Goal: Task Accomplishment & Management: Manage account settings

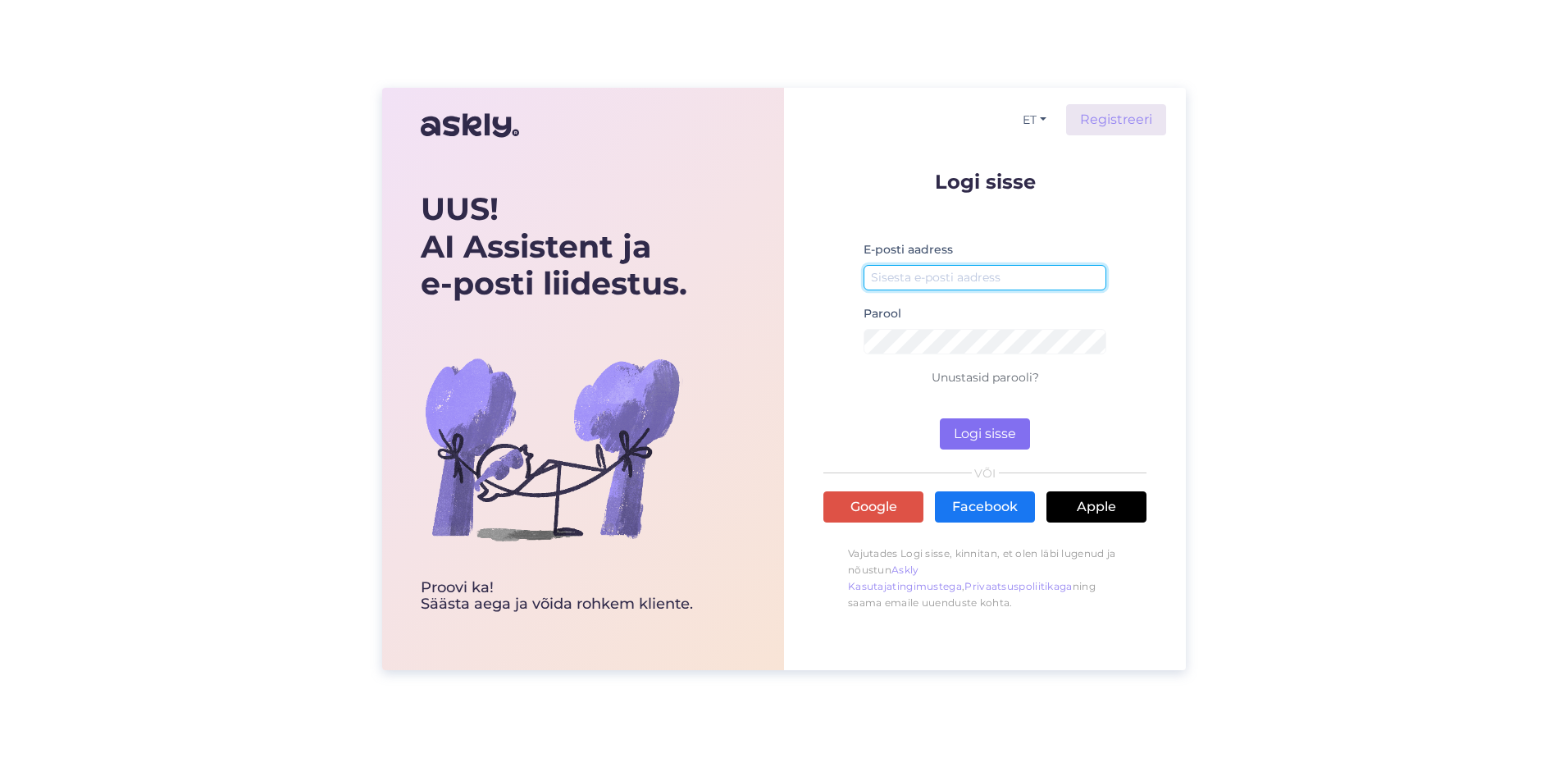
type input "[EMAIL_ADDRESS][DOMAIN_NAME]"
click at [971, 432] on button "Logi sisse" at bounding box center [984, 434] width 90 height 32
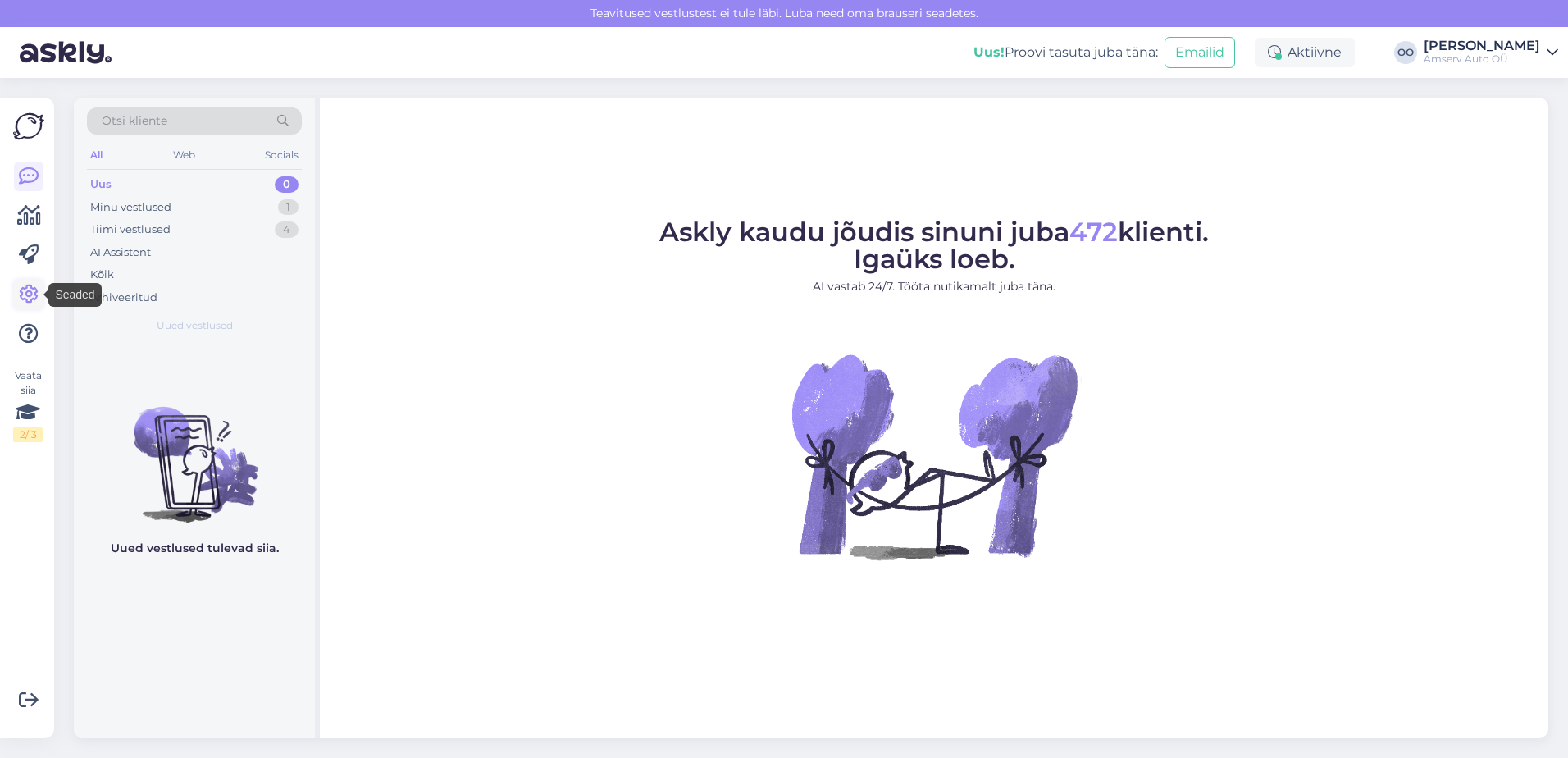
click at [18, 289] on link at bounding box center [29, 294] width 30 height 30
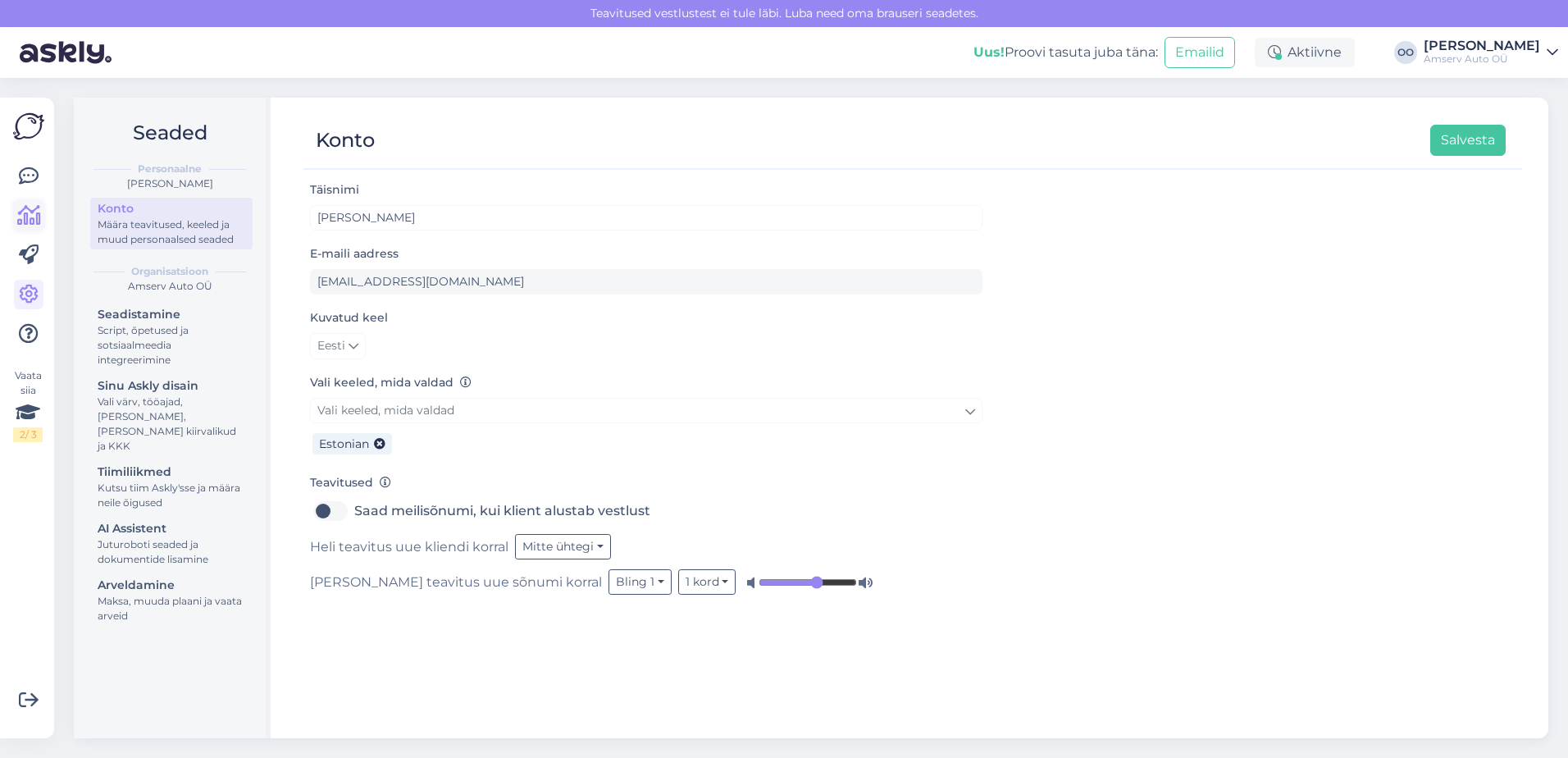
click at [33, 217] on icon at bounding box center [30, 215] width 24 height 19
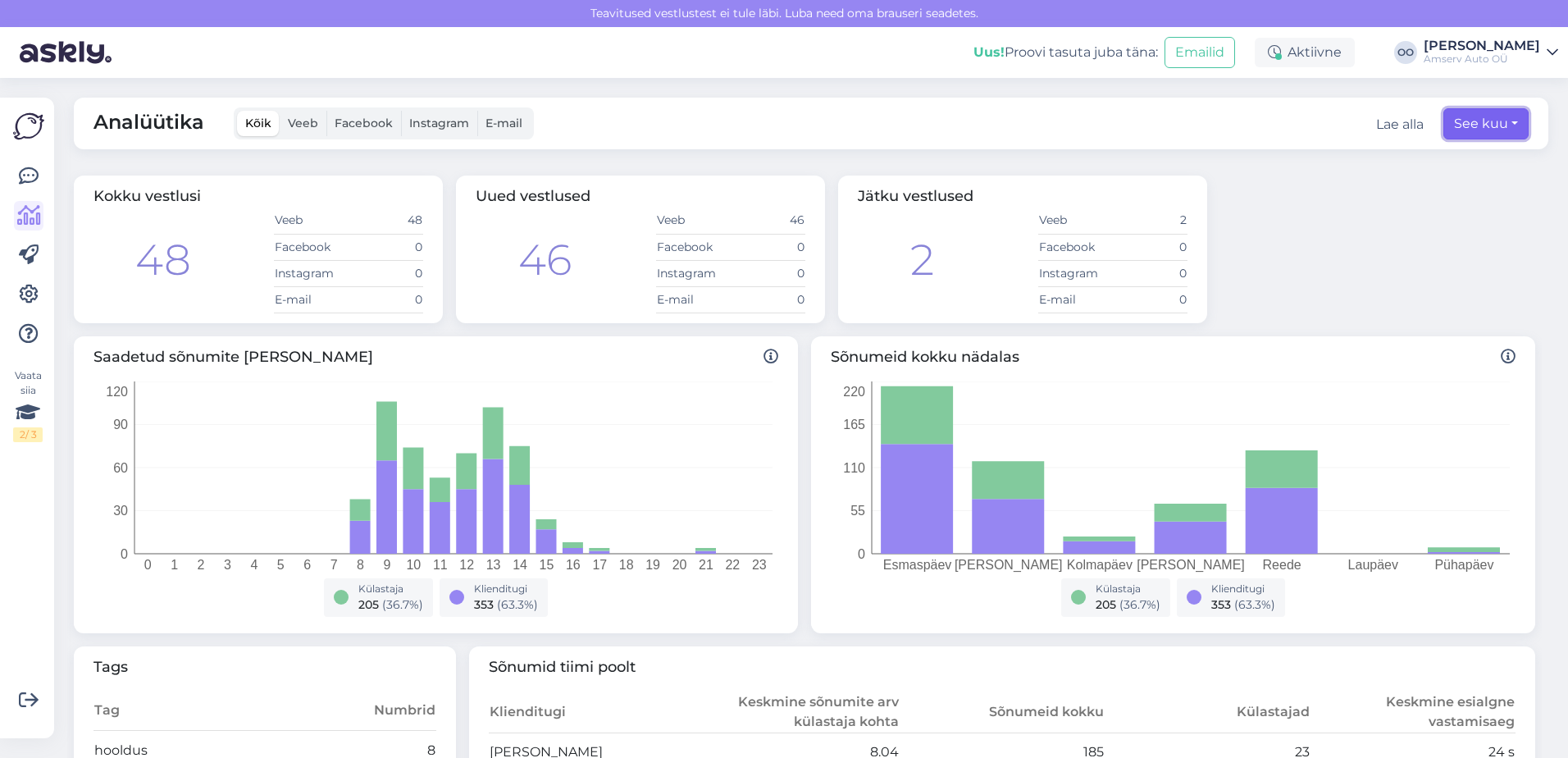
click at [1495, 117] on button "See kuu" at bounding box center [1486, 124] width 85 height 32
select select "7"
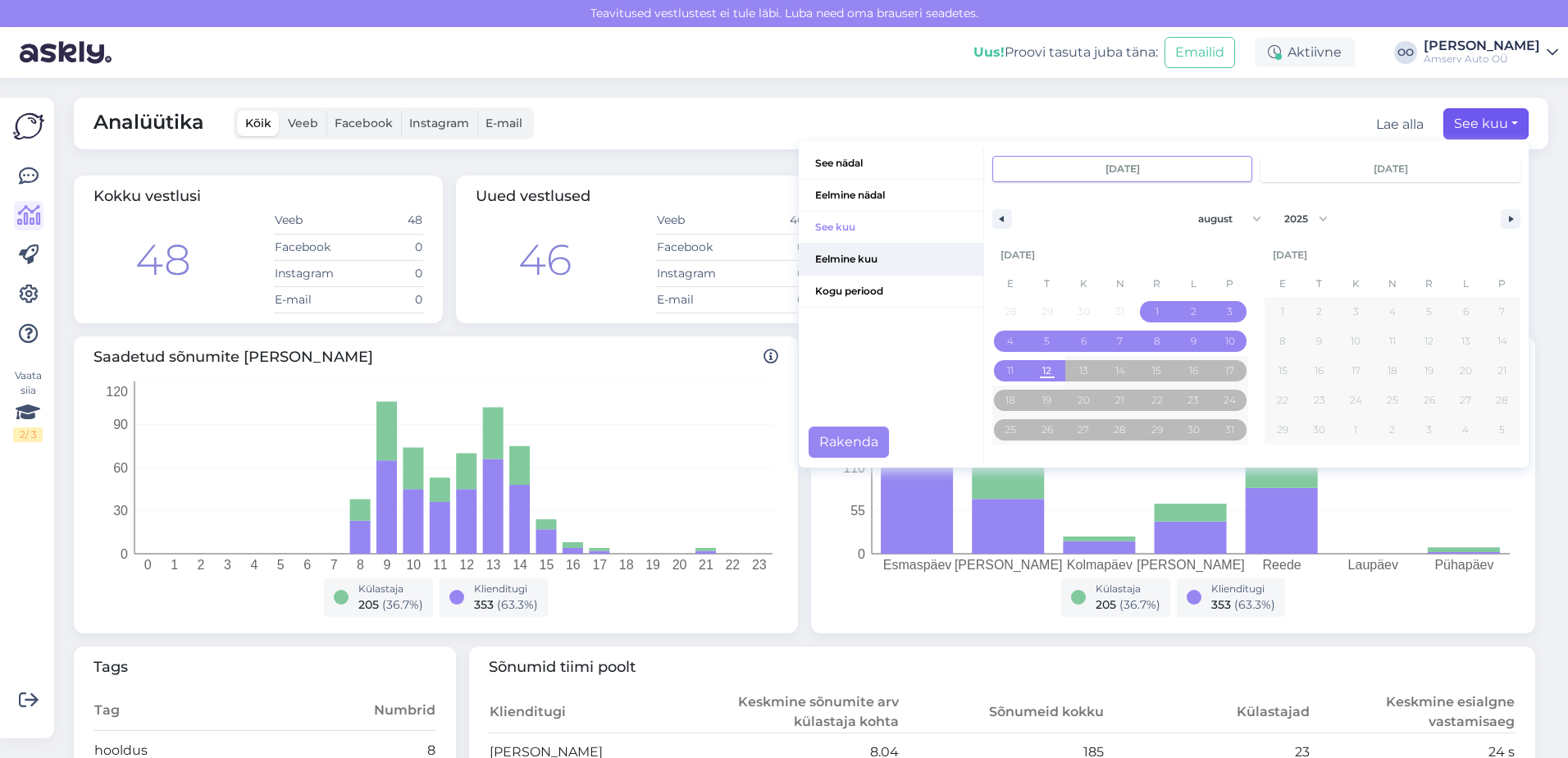
click at [815, 252] on span "Eelmine kuu" at bounding box center [891, 260] width 185 height 32
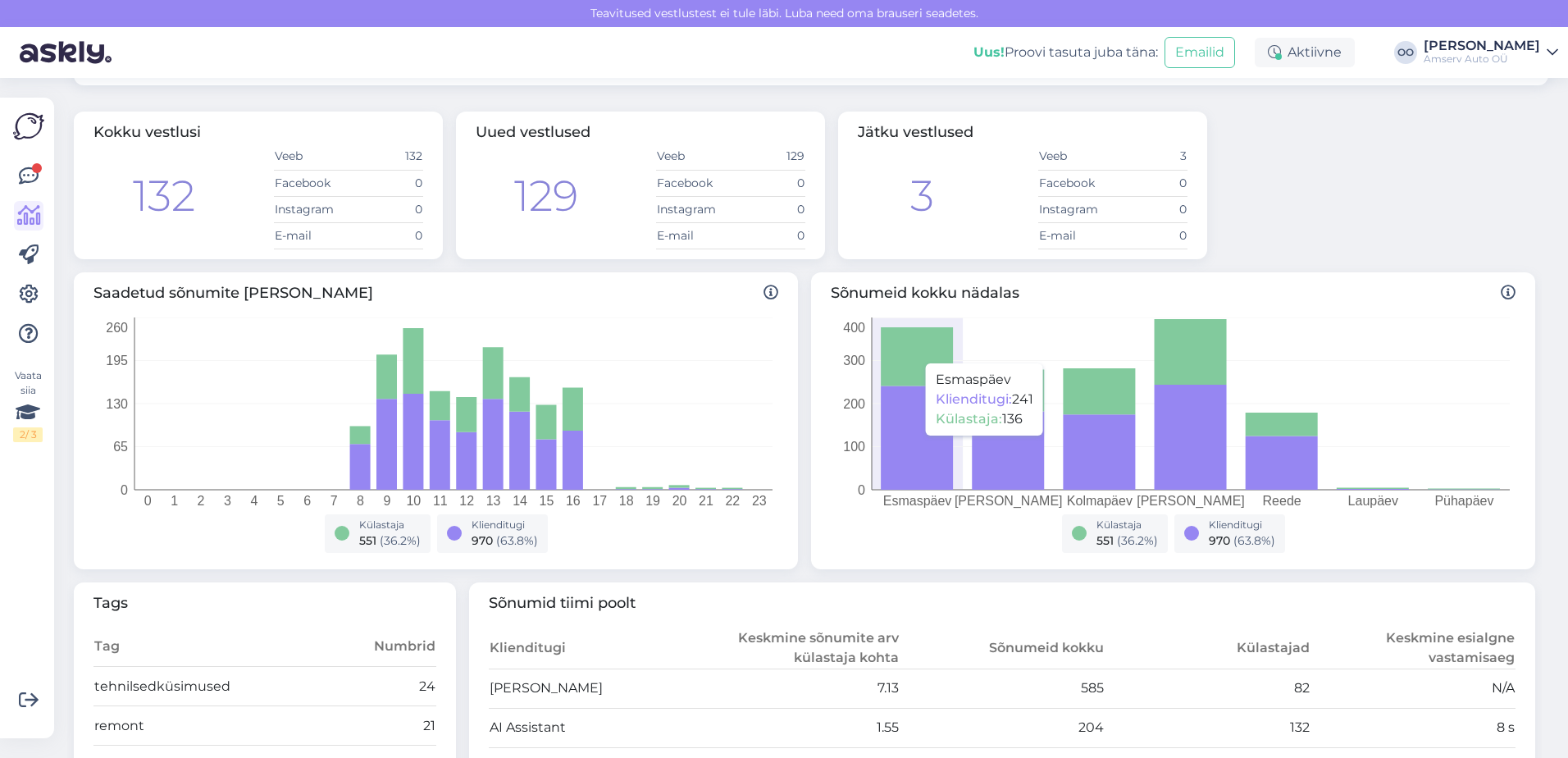
scroll to position [82, 0]
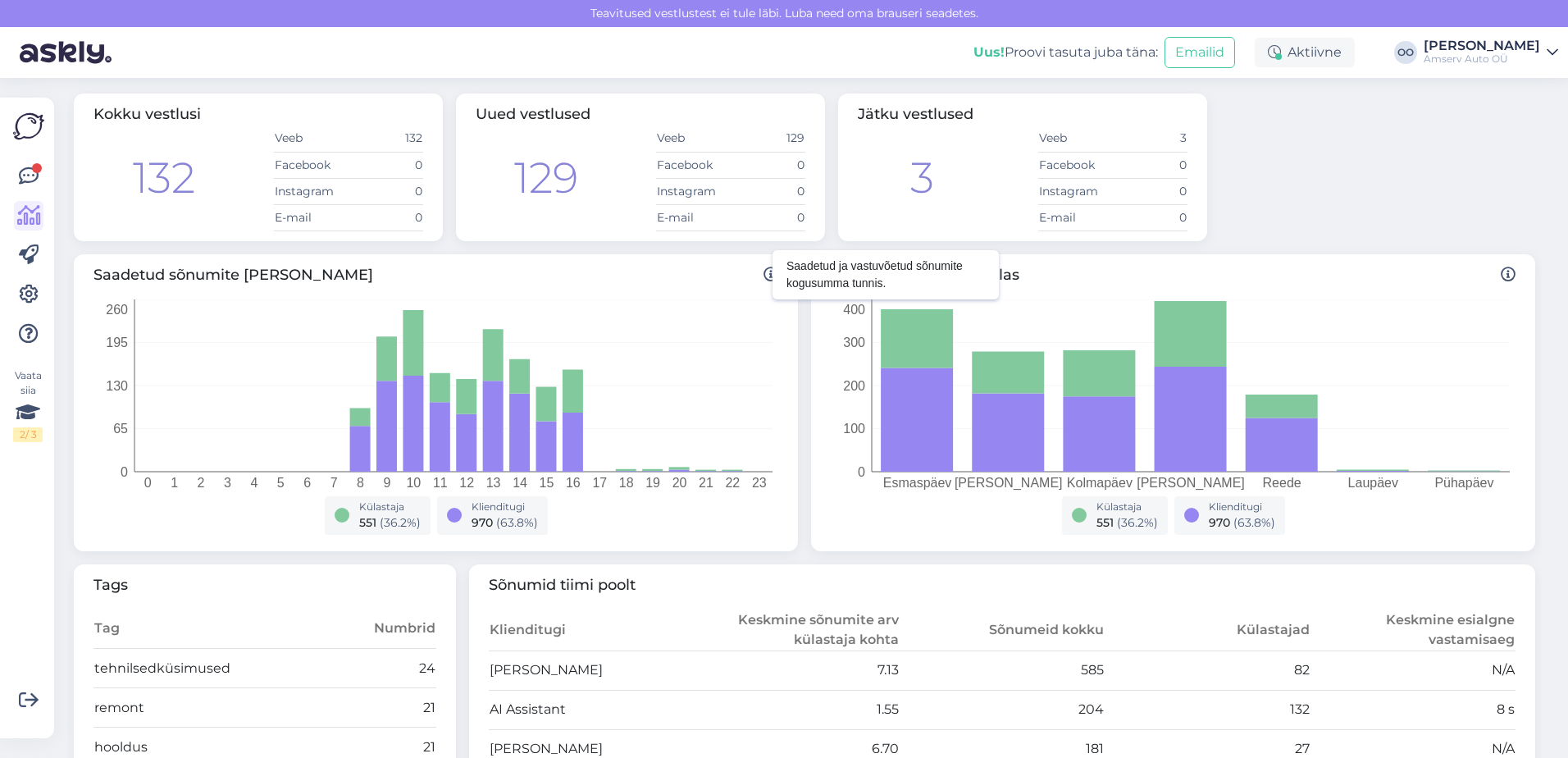
click at [764, 278] on icon at bounding box center [771, 275] width 15 height 15
click at [766, 269] on icon at bounding box center [771, 275] width 15 height 15
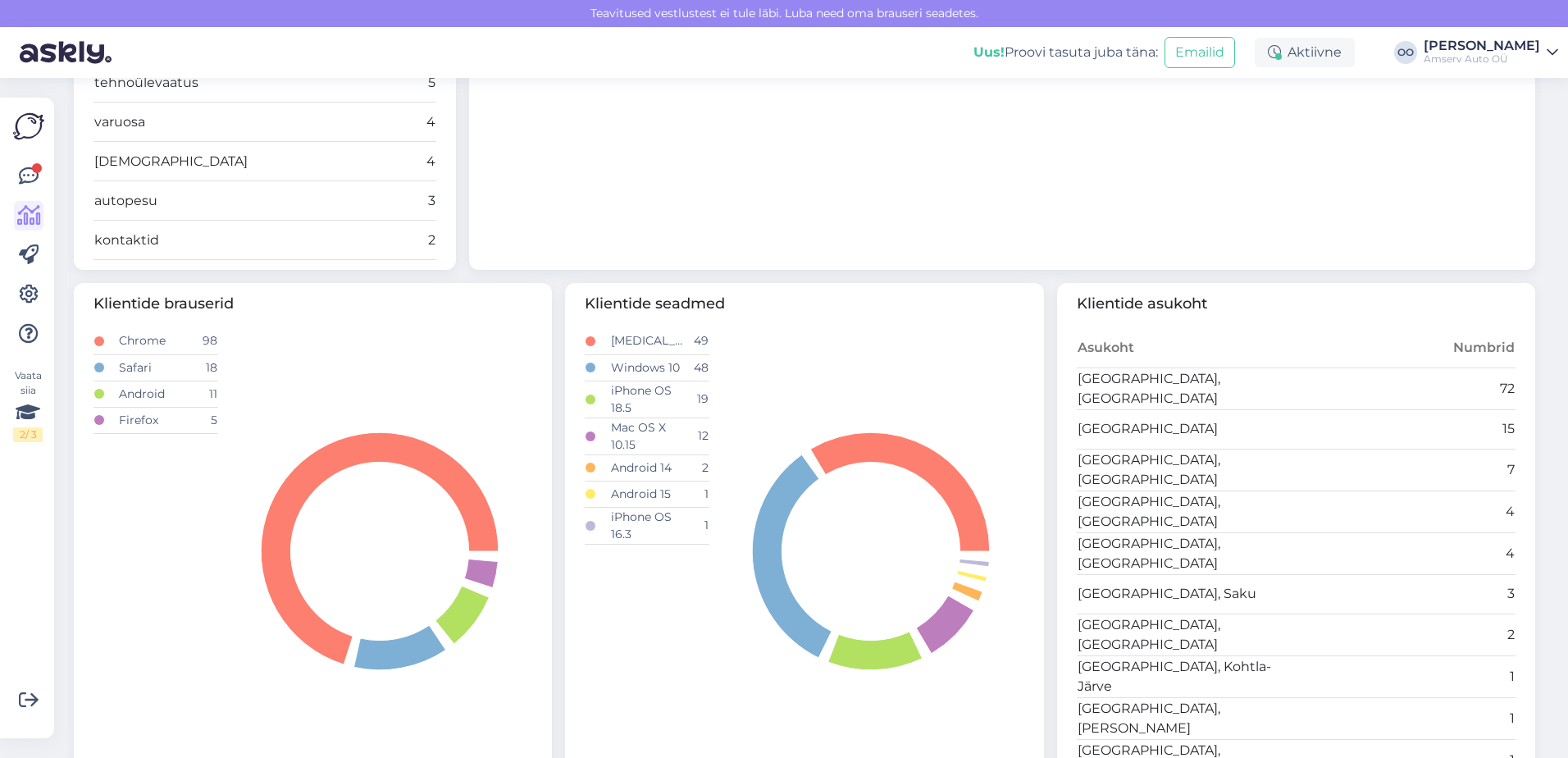
scroll to position [905, 0]
